Goal: Find specific page/section: Find specific page/section

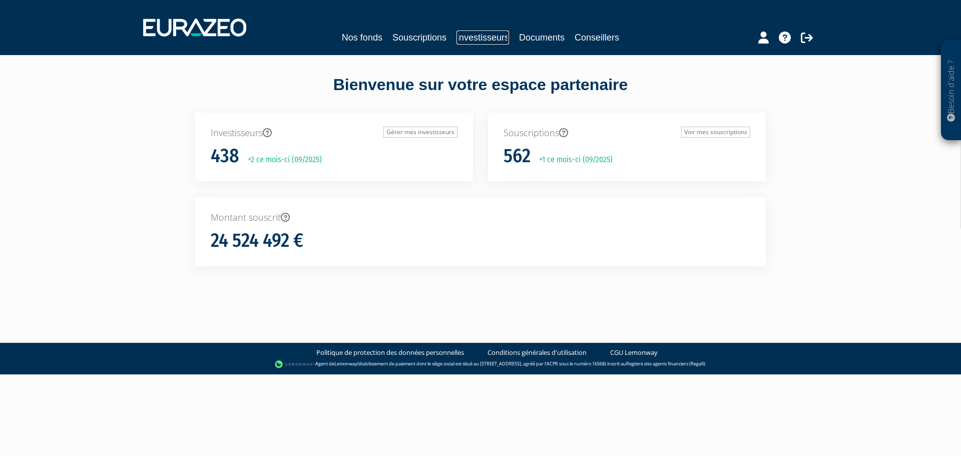
click at [484, 38] on link "Investisseurs" at bounding box center [483, 38] width 53 height 14
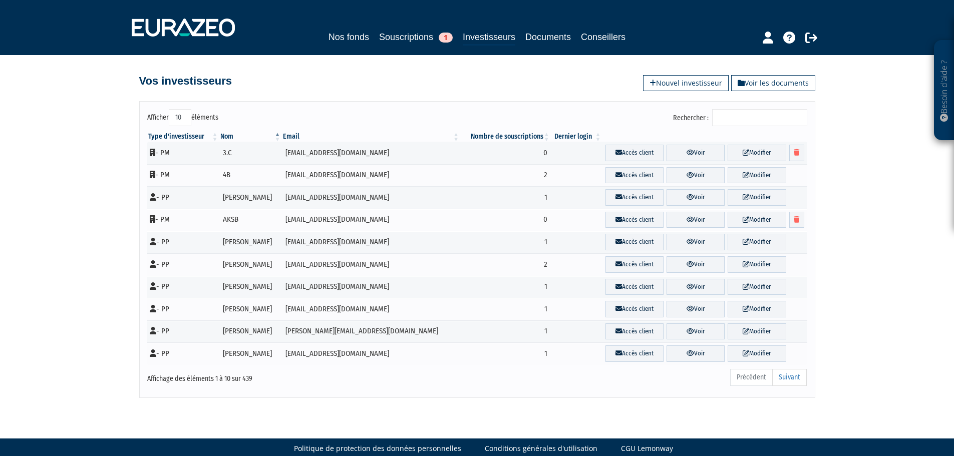
click at [743, 117] on input "Rechercher :" at bounding box center [759, 117] width 95 height 17
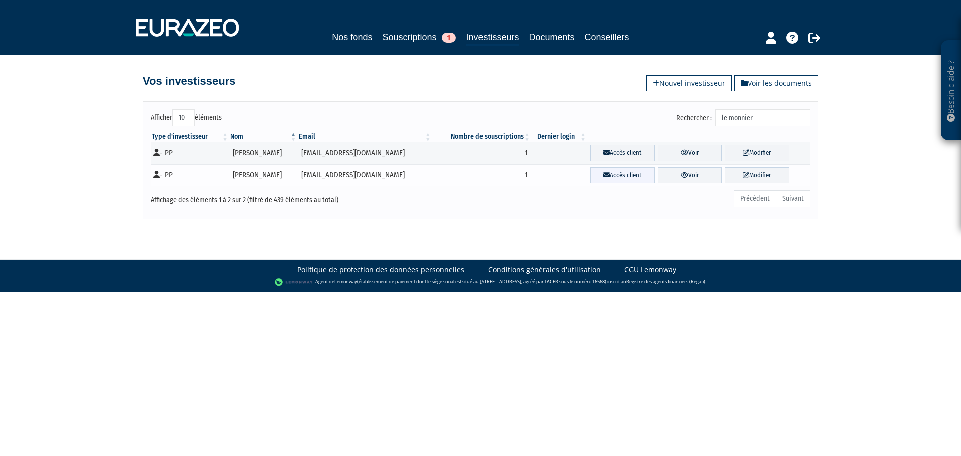
type input "le monnier"
click at [625, 175] on link "Accès client" at bounding box center [622, 175] width 65 height 17
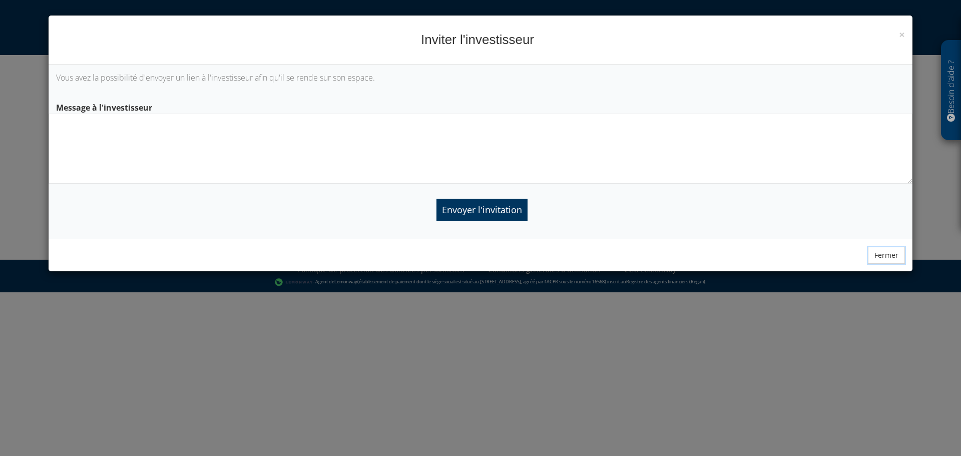
click at [889, 258] on button "Fermer" at bounding box center [886, 255] width 37 height 17
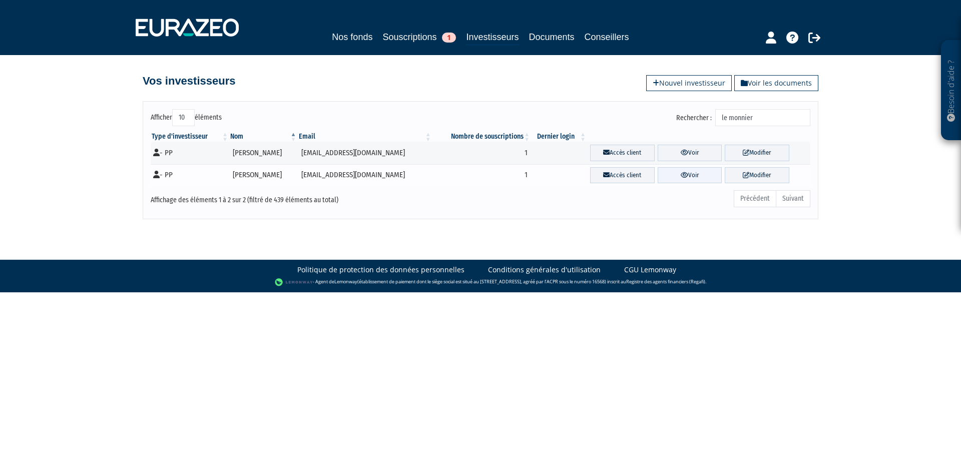
click at [695, 176] on link "Voir" at bounding box center [690, 175] width 65 height 17
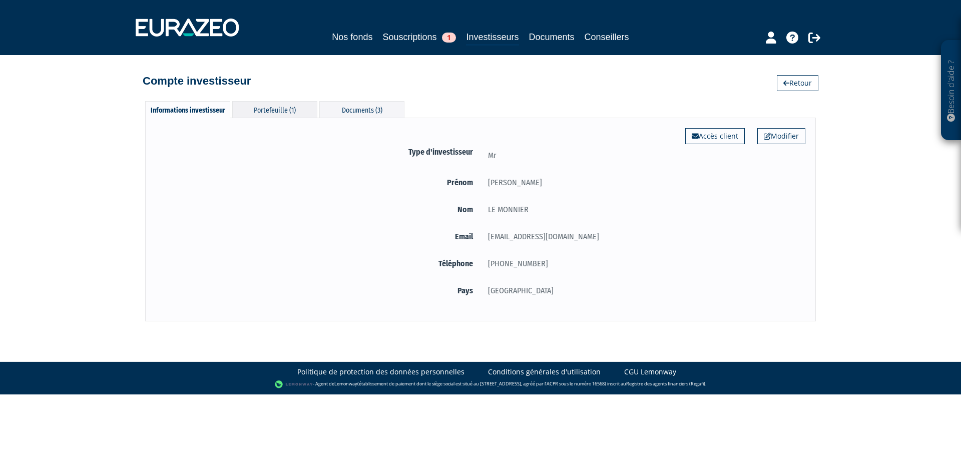
click at [265, 111] on div "Portefeuille (1)" at bounding box center [274, 109] width 85 height 17
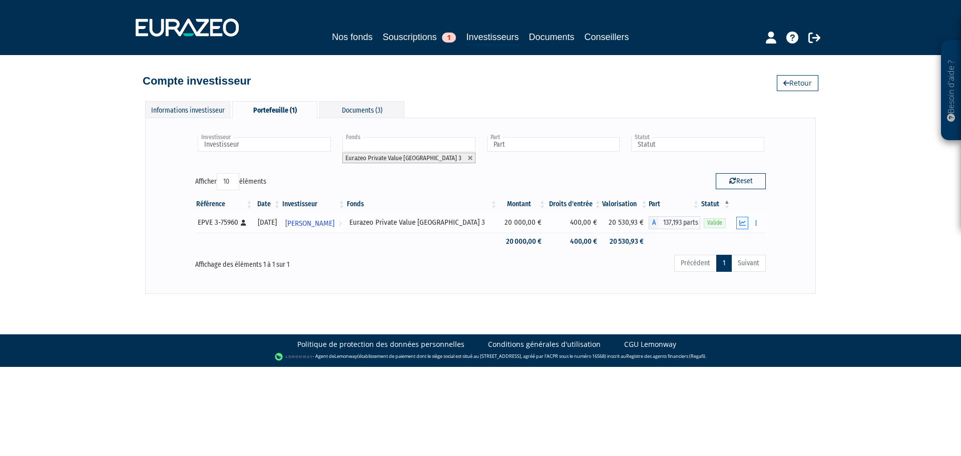
click at [742, 224] on icon "button" at bounding box center [742, 223] width 7 height 7
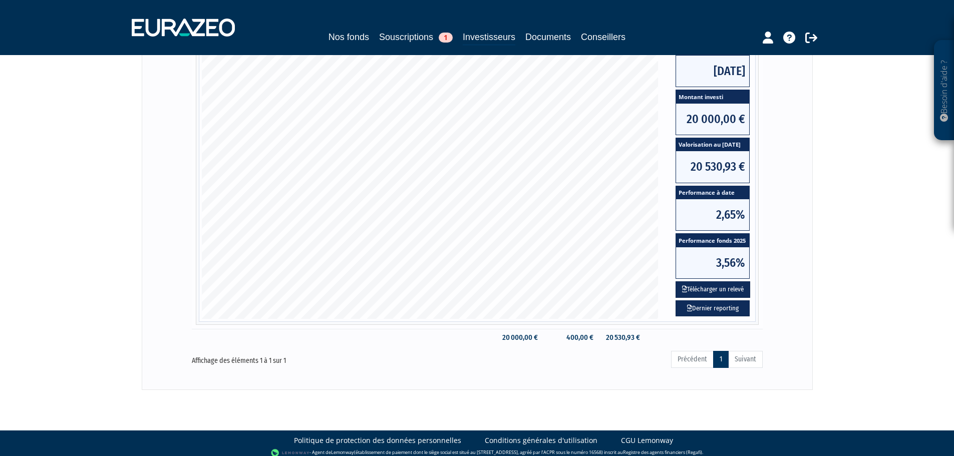
scroll to position [222, 0]
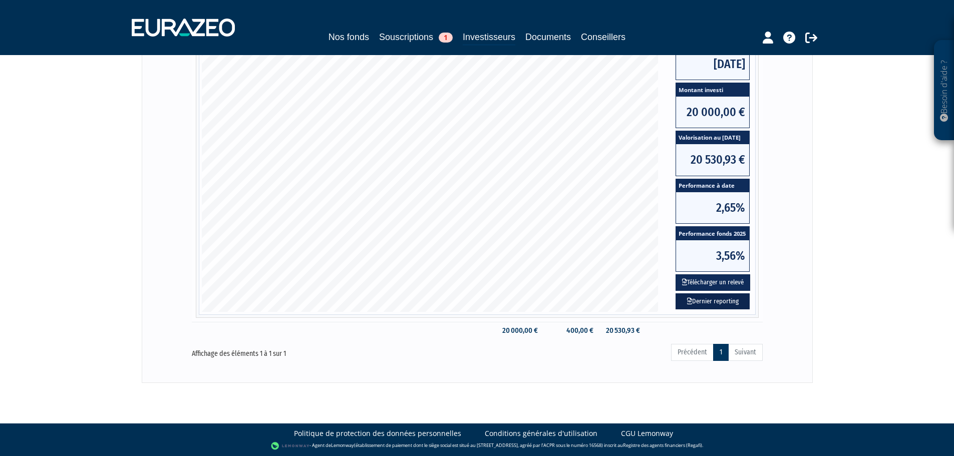
click at [713, 303] on link "Dernier reporting" at bounding box center [712, 301] width 74 height 17
